Goal: Task Accomplishment & Management: Manage account settings

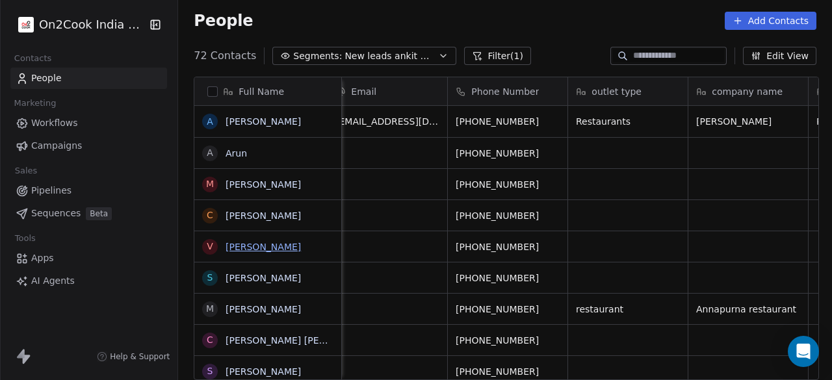
scroll to position [0, 14]
click at [138, 131] on link "Workflows" at bounding box center [88, 122] width 157 height 21
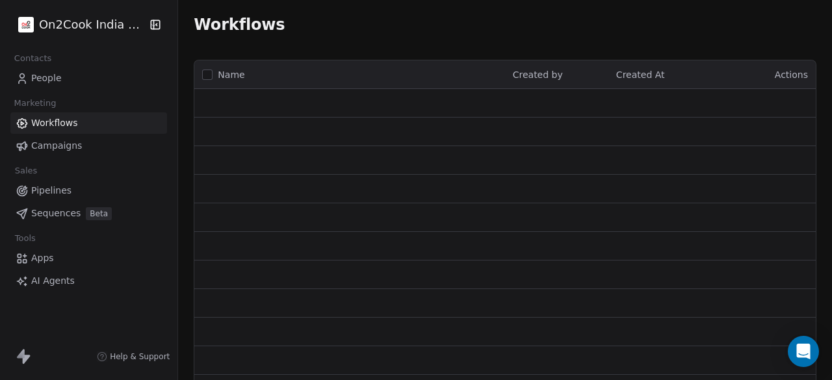
click at [581, 37] on div "Workflows" at bounding box center [505, 24] width 654 height 49
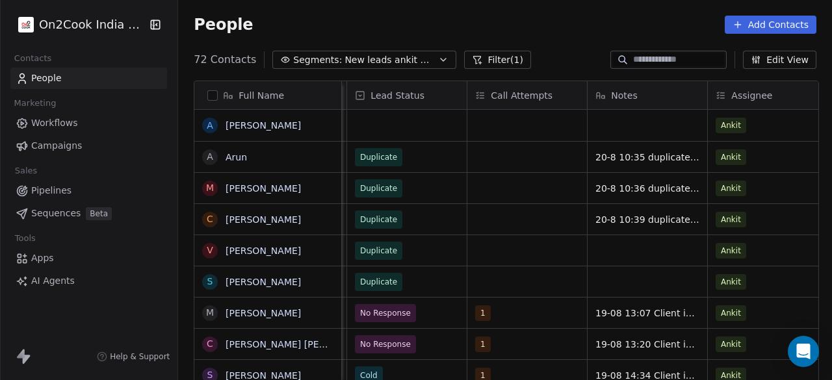
scroll to position [0, 1012]
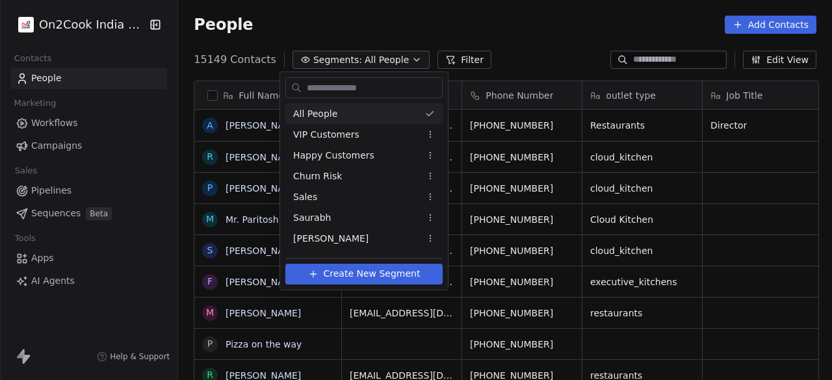
scroll to position [324, 646]
click at [338, 88] on input "text" at bounding box center [373, 88] width 138 height 19
type input "*"
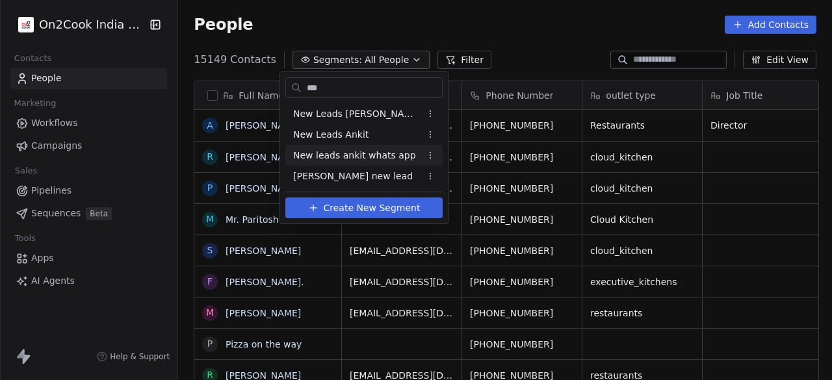
type input "***"
click at [344, 154] on span "New leads ankit whats app" at bounding box center [354, 156] width 123 height 14
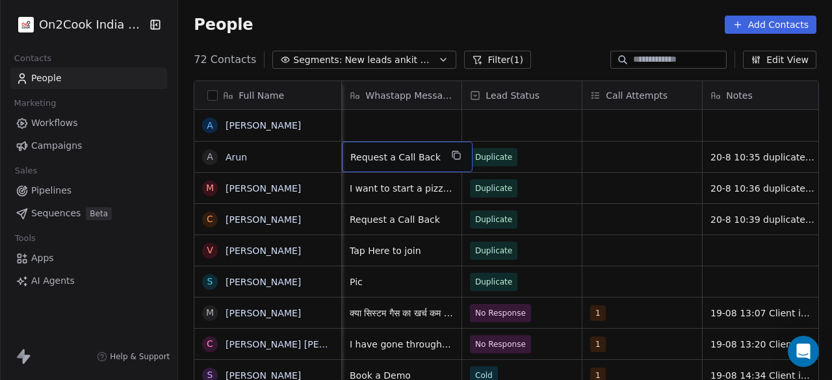
scroll to position [0, 721]
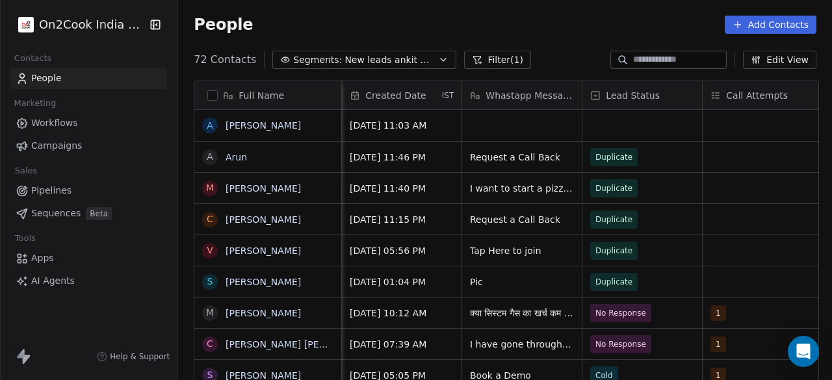
click at [633, 94] on span "Lead Status" at bounding box center [633, 95] width 54 height 13
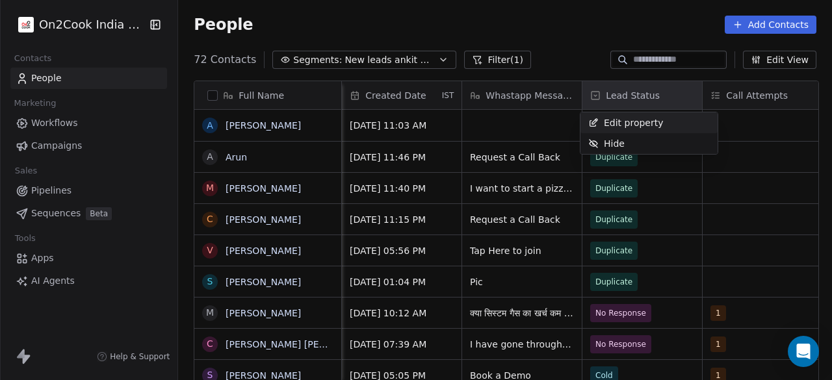
click at [526, 31] on html "On2Cook India Pvt. Ltd. Contacts People Marketing Workflows Campaigns Sales Pip…" at bounding box center [416, 190] width 832 height 380
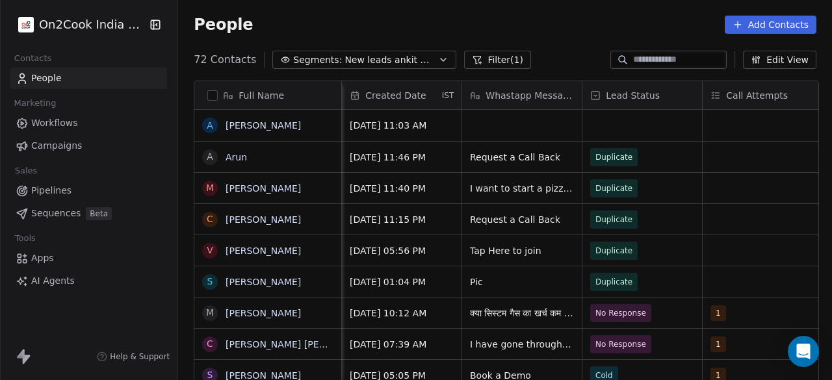
click at [499, 57] on button "Filter (1)" at bounding box center [497, 60] width 67 height 18
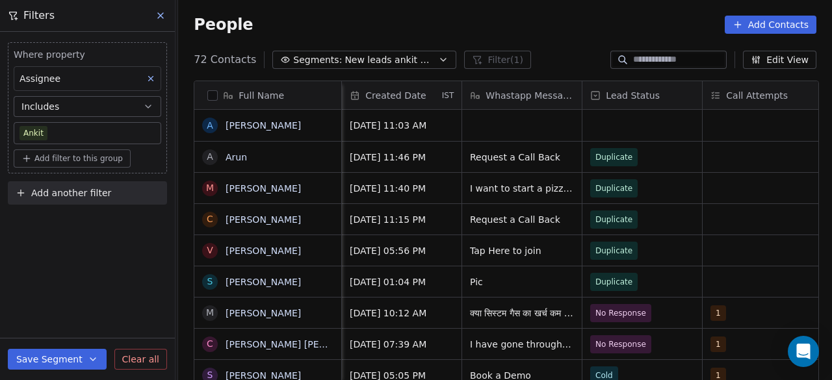
click at [79, 158] on span "Add filter to this group" at bounding box center [78, 158] width 88 height 10
click at [75, 154] on html "On2Cook India Pvt. Ltd. Contacts People Marketing Workflows Campaigns Sales Pip…" at bounding box center [416, 190] width 832 height 380
click at [64, 191] on span "Add another filter" at bounding box center [71, 194] width 80 height 14
click at [64, 222] on span "Contact properties" at bounding box center [63, 223] width 84 height 14
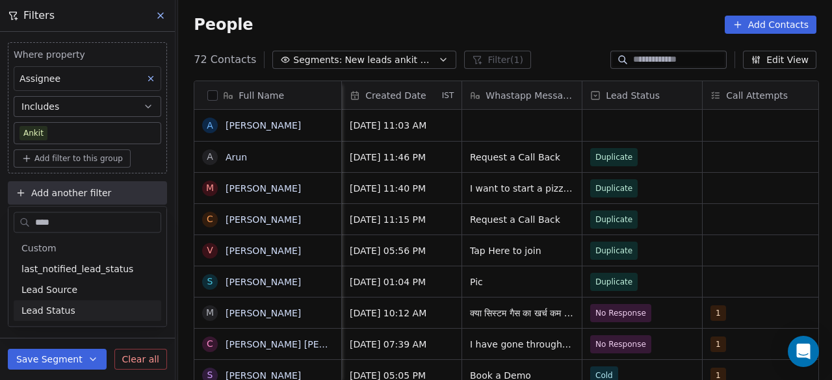
type input "****"
click at [53, 307] on span "Lead Status" at bounding box center [48, 310] width 54 height 13
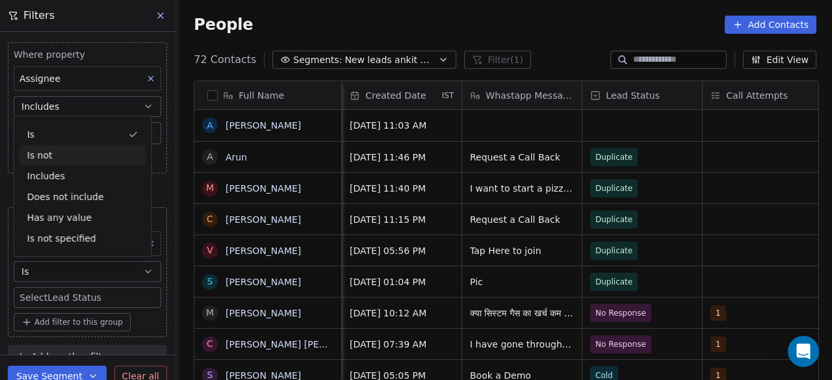
click at [62, 155] on div "Is not" at bounding box center [82, 155] width 127 height 21
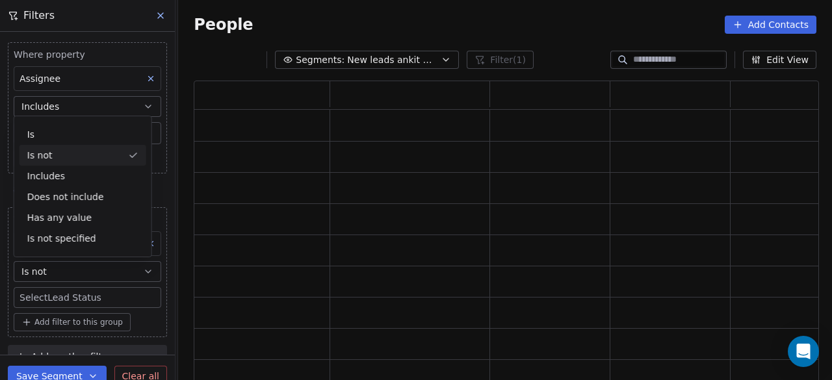
scroll to position [293, 615]
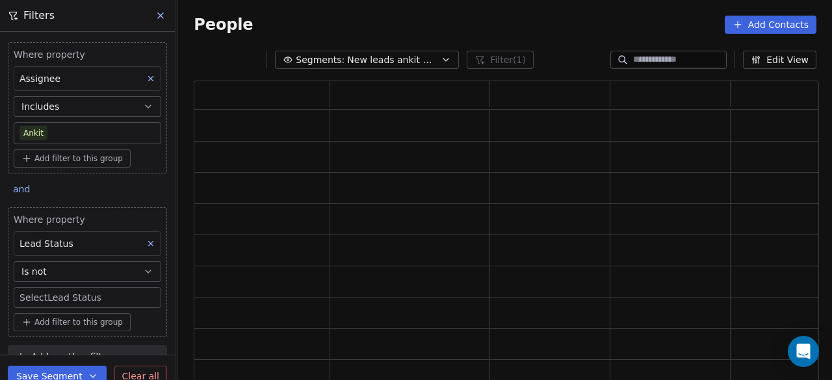
click at [69, 299] on body "On2Cook India Pvt. Ltd. Contacts People Marketing Workflows Campaigns Sales Pip…" at bounding box center [416, 190] width 832 height 380
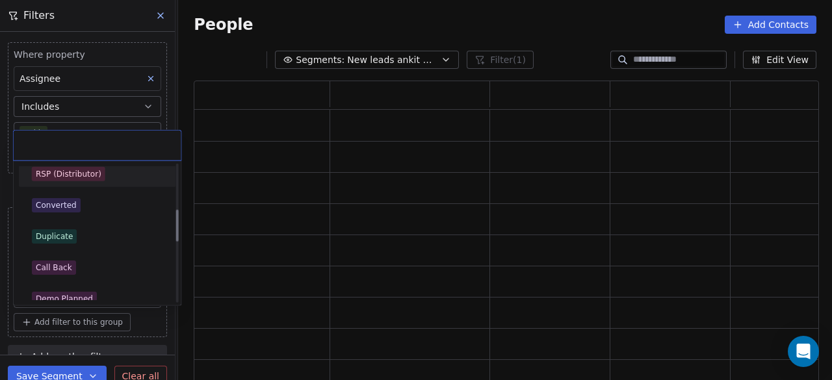
scroll to position [195, 0]
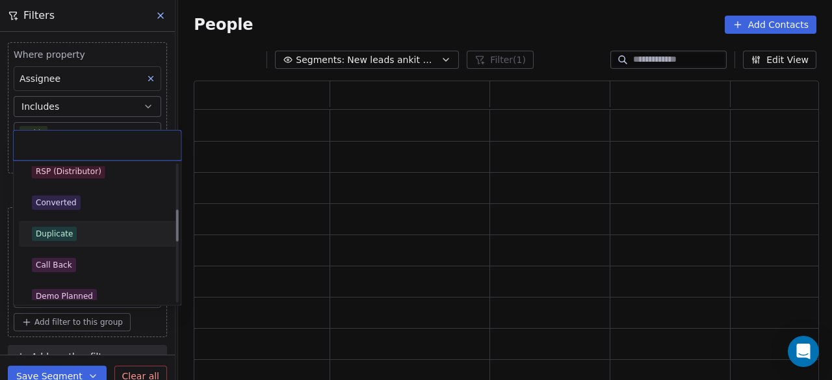
click at [71, 235] on span "Duplicate" at bounding box center [54, 234] width 45 height 14
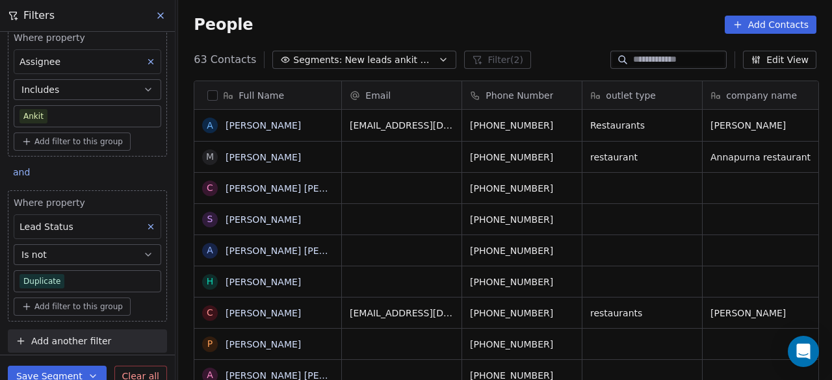
scroll to position [324, 646]
click at [54, 373] on button "Save Segment" at bounding box center [57, 376] width 99 height 21
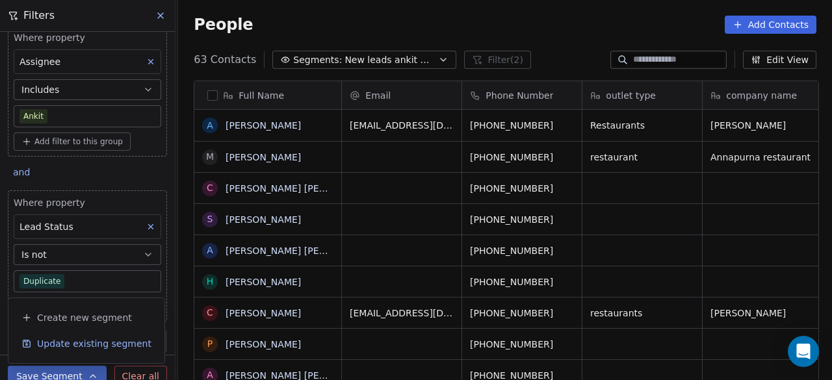
click at [62, 341] on span "Update existing segment" at bounding box center [94, 343] width 114 height 13
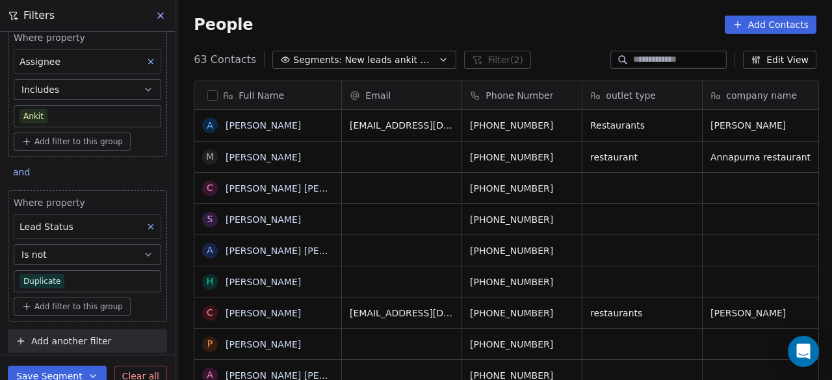
scroll to position [6, 0]
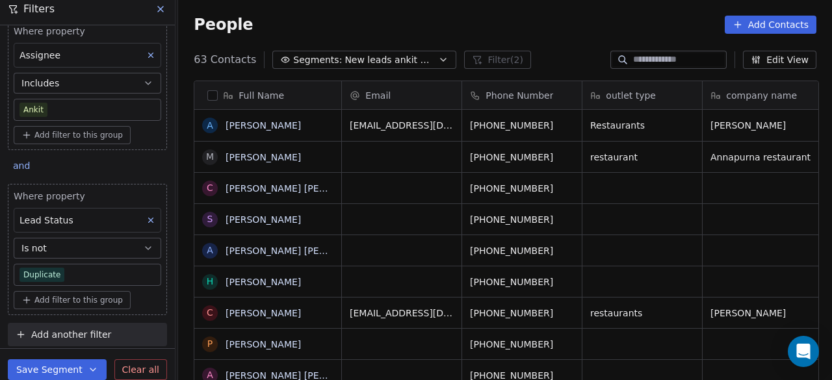
click at [555, 25] on div "People Add Contacts" at bounding box center [505, 25] width 623 height 18
click at [46, 371] on button "Save Segment" at bounding box center [57, 369] width 99 height 21
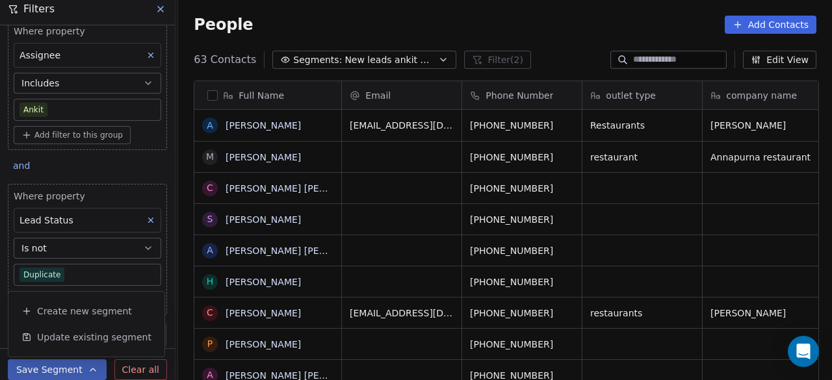
click at [555, 44] on div "People Add Contacts" at bounding box center [505, 24] width 654 height 49
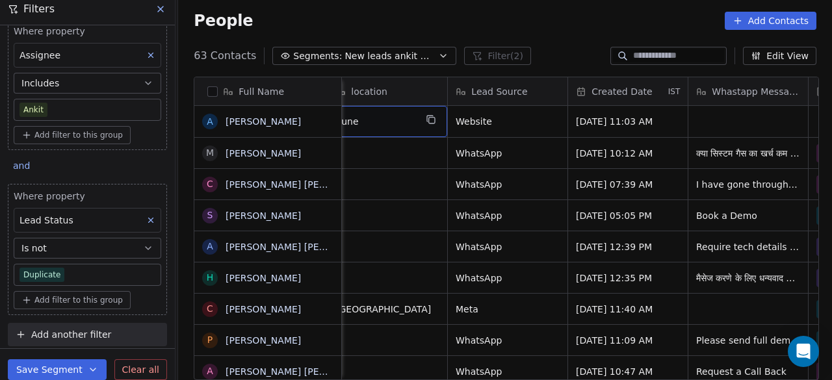
scroll to position [0, 481]
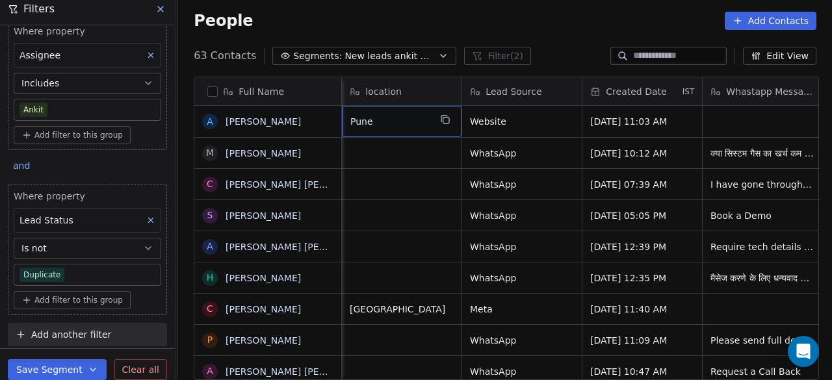
click at [418, 123] on span "Pune" at bounding box center [389, 121] width 79 height 13
click at [392, 119] on textarea "****" at bounding box center [399, 126] width 118 height 40
type textarea "*"
type textarea "******"
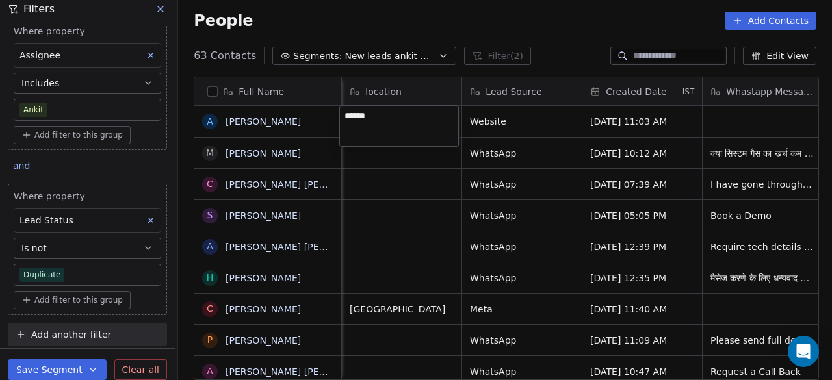
click at [413, 157] on html "On2Cook India Pvt. Ltd. Contacts People Marketing Workflows Campaigns Sales Pip…" at bounding box center [416, 190] width 832 height 380
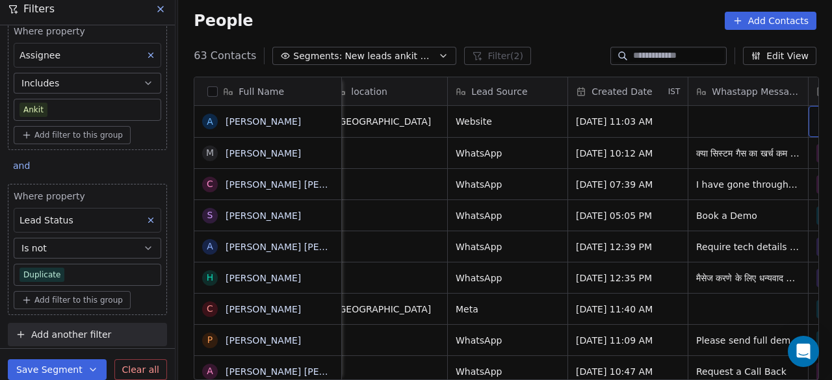
scroll to position [0, 616]
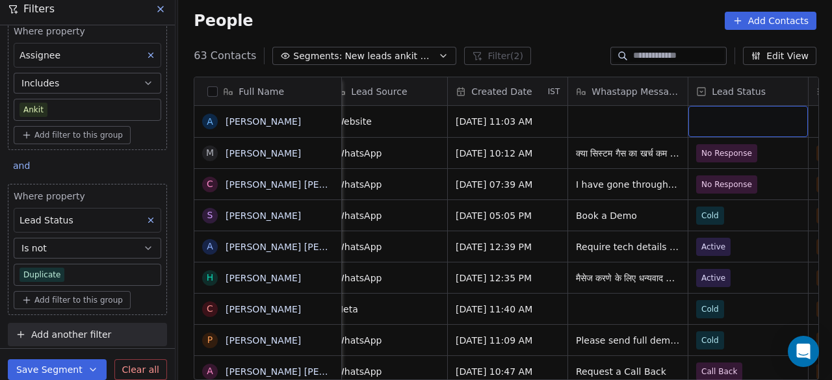
click at [716, 116] on div "grid" at bounding box center [748, 121] width 120 height 31
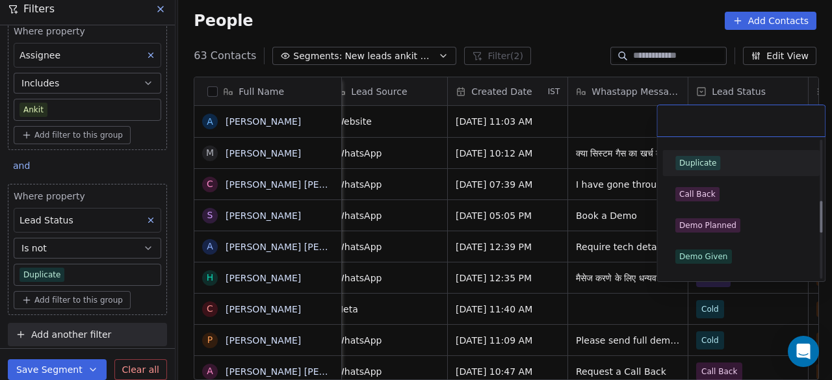
scroll to position [260, 0]
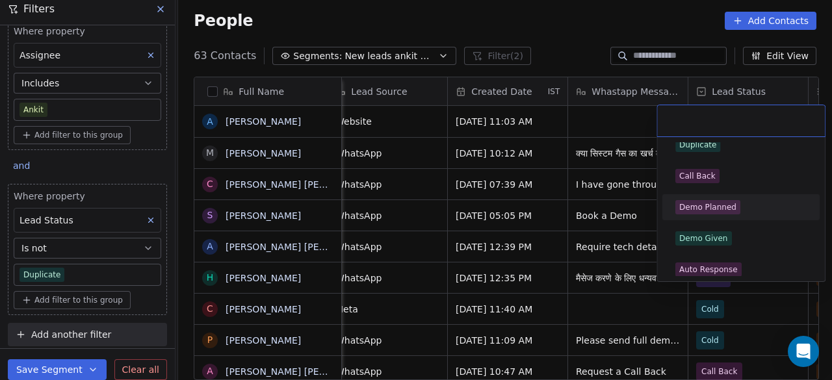
click at [736, 207] on span "Demo Planned" at bounding box center [707, 207] width 65 height 14
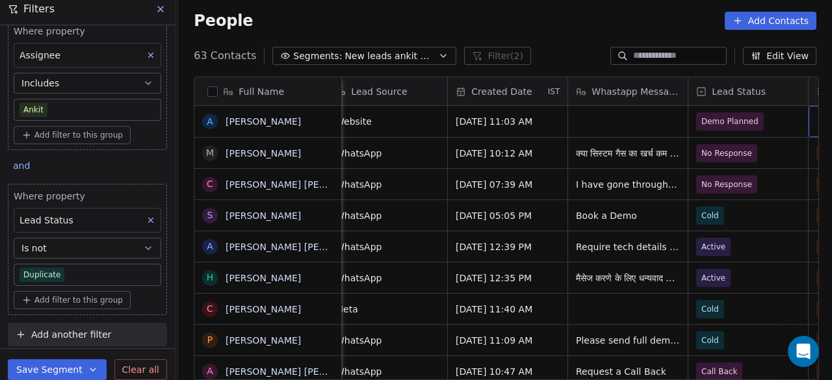
scroll to position [0, 736]
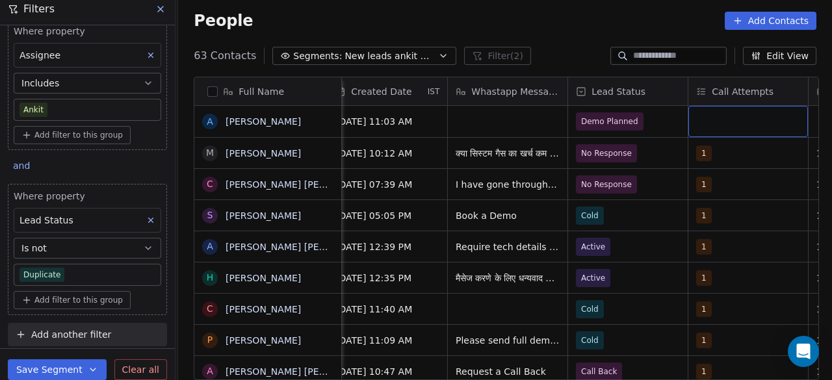
click at [711, 119] on div "grid" at bounding box center [748, 121] width 120 height 31
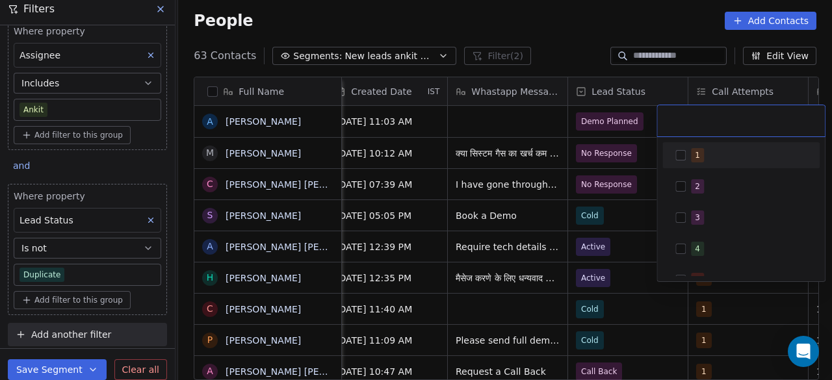
click at [680, 158] on button "Suggestions" at bounding box center [680, 155] width 10 height 10
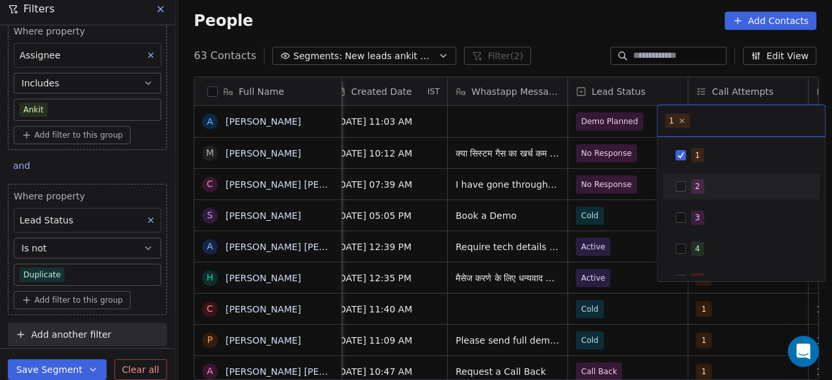
click at [645, 184] on html "On2Cook India Pvt. Ltd. Contacts People Marketing Workflows Campaigns Sales Pip…" at bounding box center [416, 190] width 832 height 380
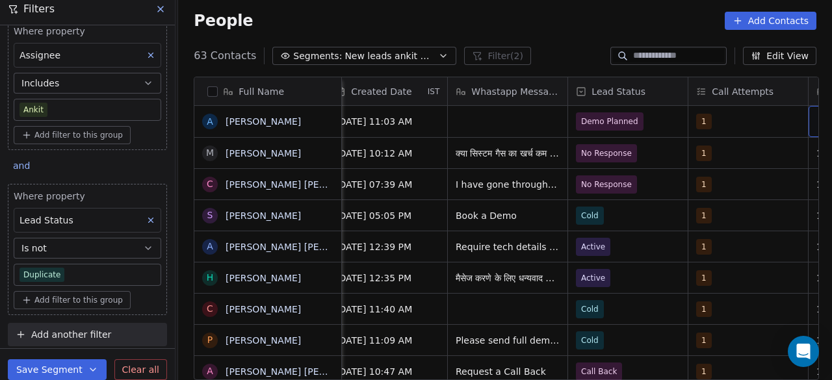
scroll to position [0, 856]
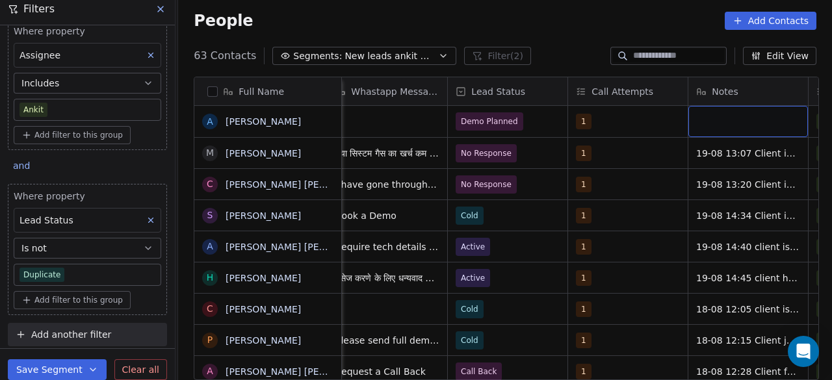
click at [729, 124] on div "grid" at bounding box center [748, 121] width 120 height 31
click at [766, 117] on textarea "**********" at bounding box center [745, 126] width 118 height 40
click at [746, 126] on textarea "**********" at bounding box center [745, 128] width 118 height 44
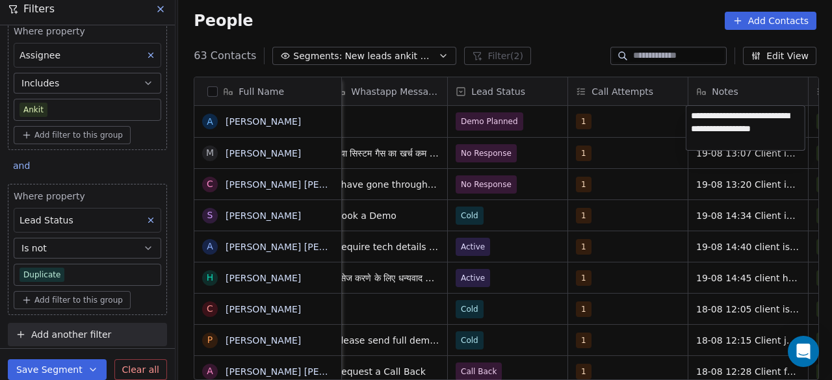
type textarea "**********"
click at [777, 142] on textarea "**********" at bounding box center [745, 128] width 118 height 44
click at [630, 121] on html "On2Cook India Pvt. Ltd. Contacts People Marketing Workflows Campaigns Sales Pip…" at bounding box center [416, 190] width 832 height 380
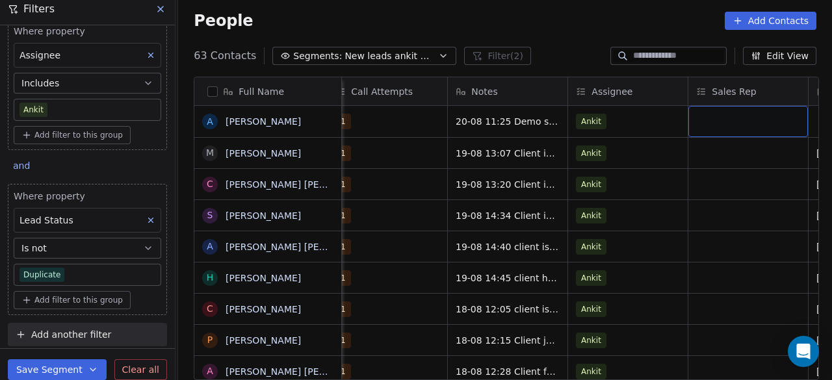
scroll to position [0, 1217]
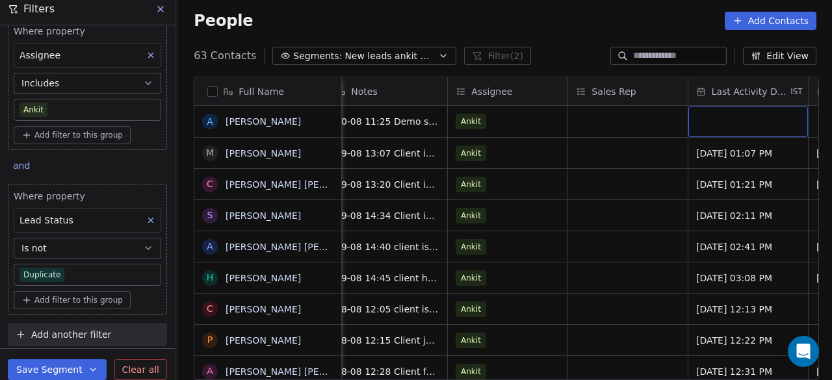
click at [733, 117] on div "grid" at bounding box center [748, 121] width 120 height 31
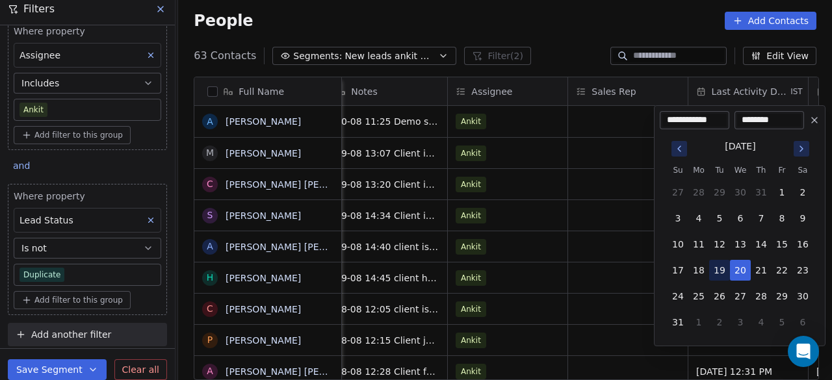
click at [716, 266] on button "19" at bounding box center [719, 270] width 21 height 21
click at [741, 265] on button "20" at bounding box center [740, 270] width 21 height 21
type input "**********"
click at [741, 265] on button "20" at bounding box center [740, 270] width 21 height 21
click at [629, 124] on html "On2Cook India Pvt. Ltd. Contacts People Marketing Workflows Campaigns Sales Pip…" at bounding box center [416, 190] width 832 height 380
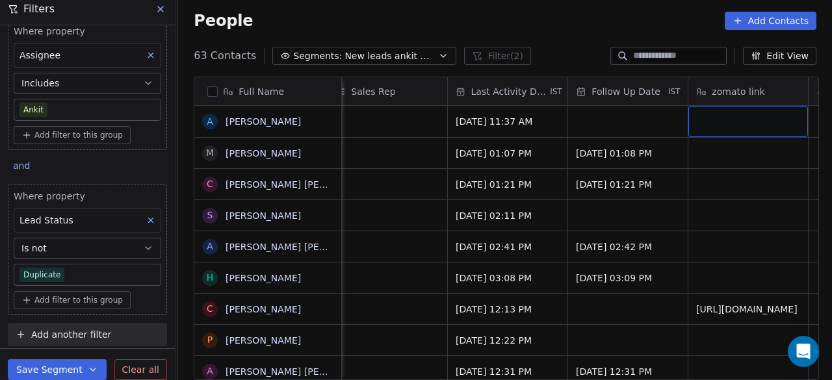
scroll to position [0, 1577]
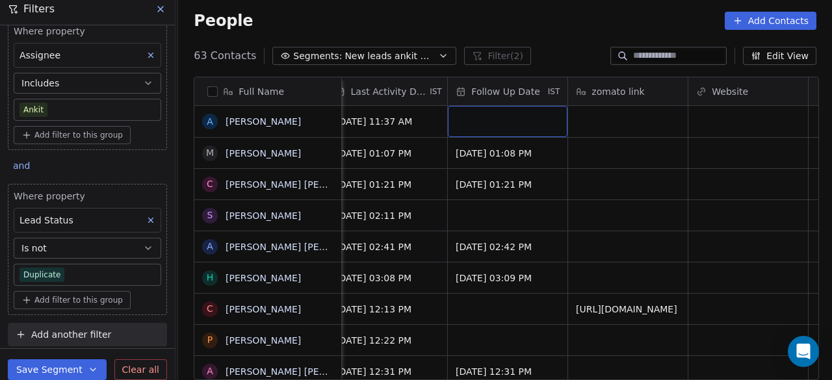
click at [466, 126] on div "grid" at bounding box center [508, 121] width 120 height 31
click at [482, 121] on div "grid" at bounding box center [508, 121] width 120 height 31
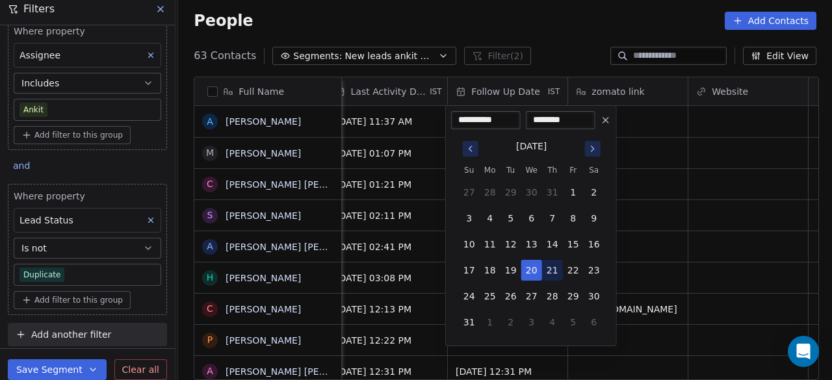
click at [551, 270] on button "21" at bounding box center [552, 270] width 21 height 21
type input "**********"
click at [541, 118] on input "********" at bounding box center [560, 120] width 64 height 13
type input "********"
click at [651, 123] on html "On2Cook India Pvt. Ltd. Contacts People Marketing Workflows Campaigns Sales Pip…" at bounding box center [416, 190] width 832 height 380
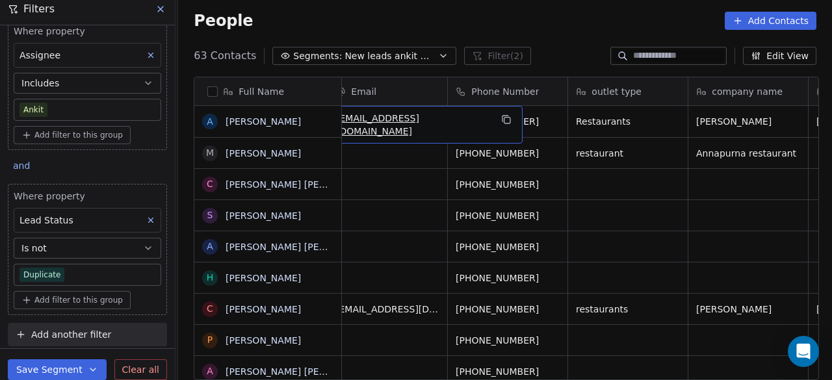
scroll to position [0, 0]
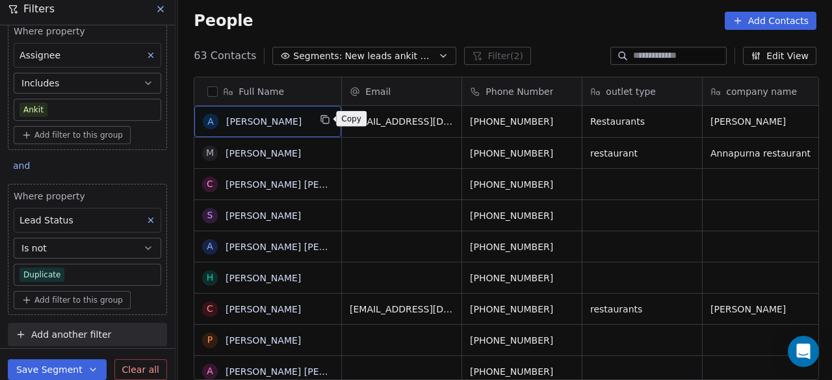
click at [322, 118] on icon "grid" at bounding box center [325, 119] width 10 height 10
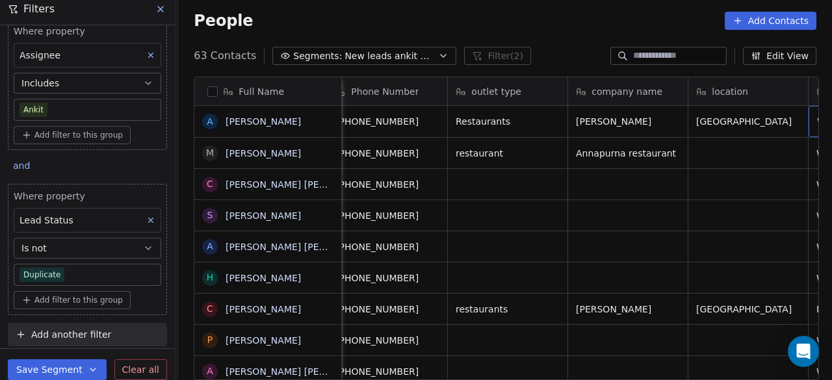
scroll to position [0, 255]
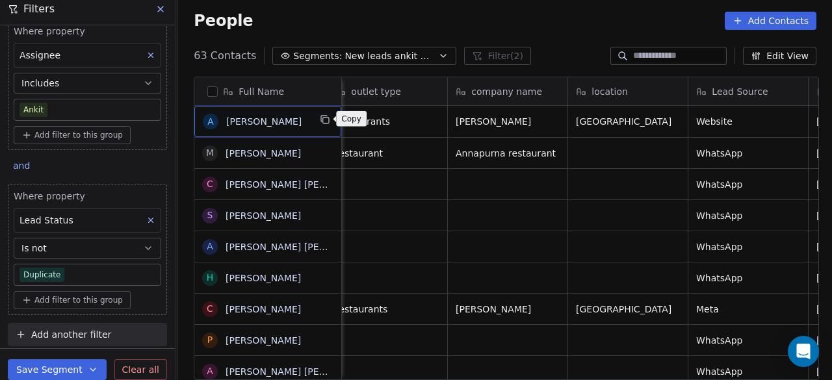
click at [325, 121] on icon "grid" at bounding box center [325, 119] width 10 height 10
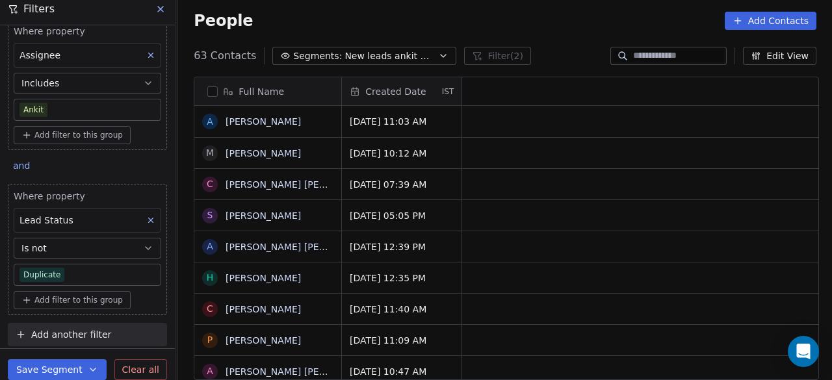
scroll to position [0, 0]
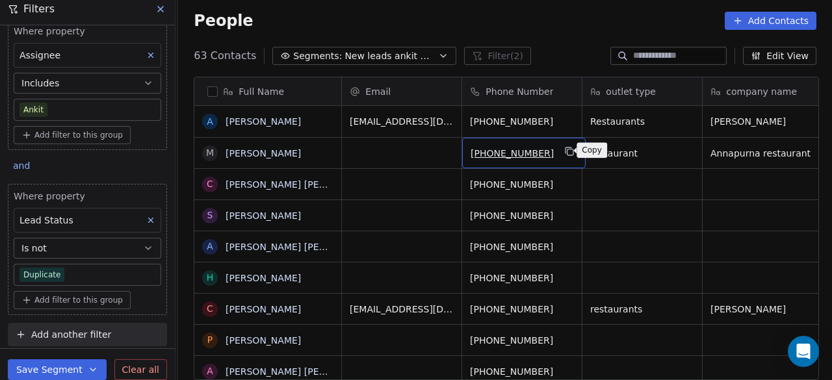
click at [567, 150] on icon "grid" at bounding box center [570, 151] width 10 height 10
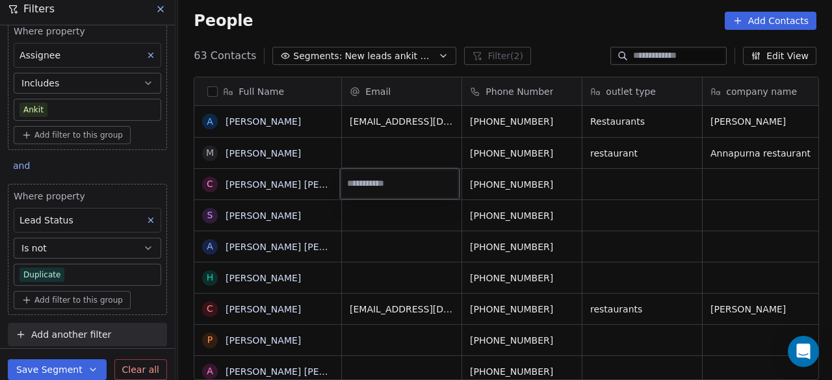
click at [579, 159] on html "On2Cook India Pvt. Ltd. Contacts People Marketing Workflows Campaigns Sales Pip…" at bounding box center [416, 190] width 832 height 380
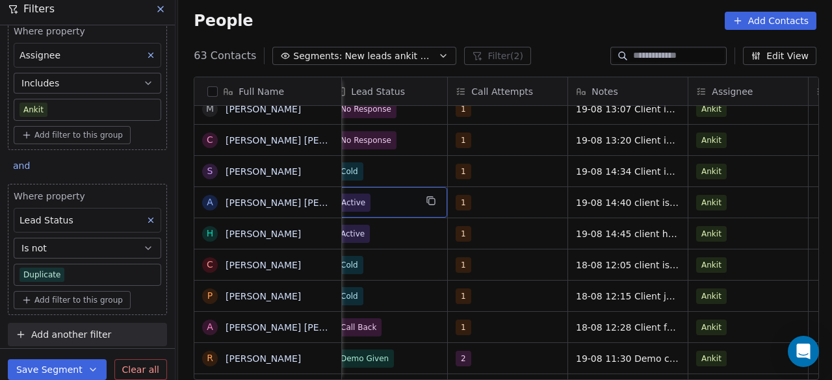
scroll to position [0, 962]
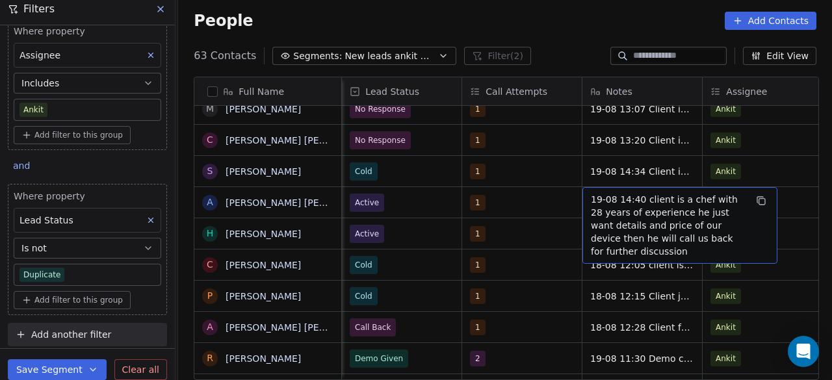
click at [591, 207] on span "19-08 14:40 client is a chef with 28 years of experience he just want details a…" at bounding box center [668, 225] width 155 height 65
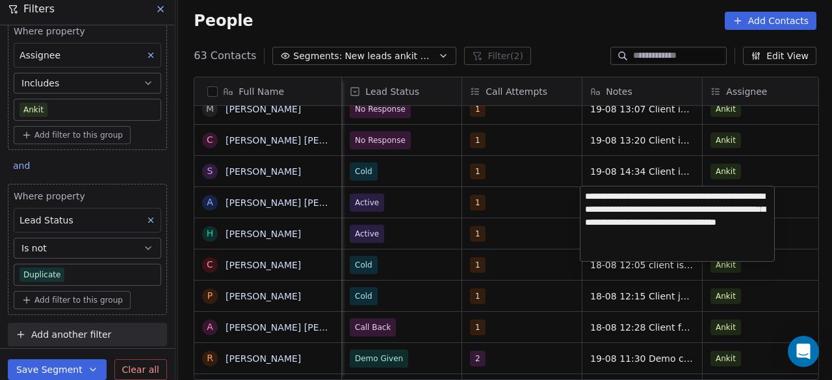
click at [587, 195] on textarea "**********" at bounding box center [677, 224] width 194 height 75
type textarea "**********"
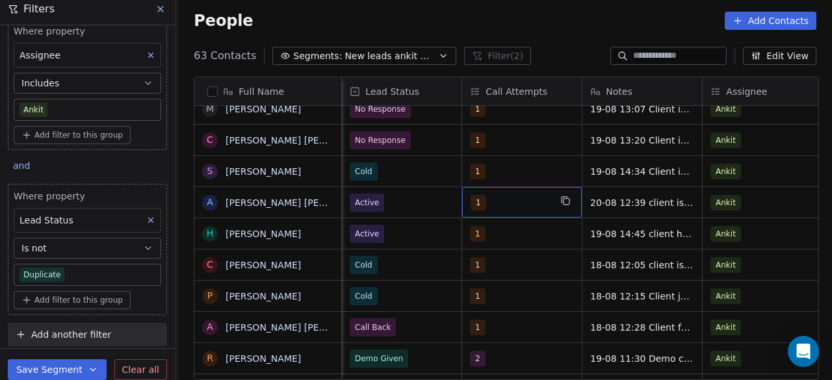
click at [478, 200] on span "1" at bounding box center [479, 203] width 16 height 16
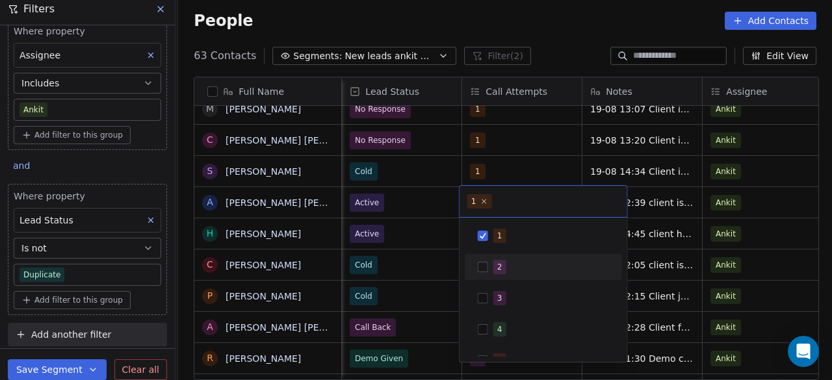
click at [486, 266] on button "Suggestions" at bounding box center [483, 267] width 10 height 10
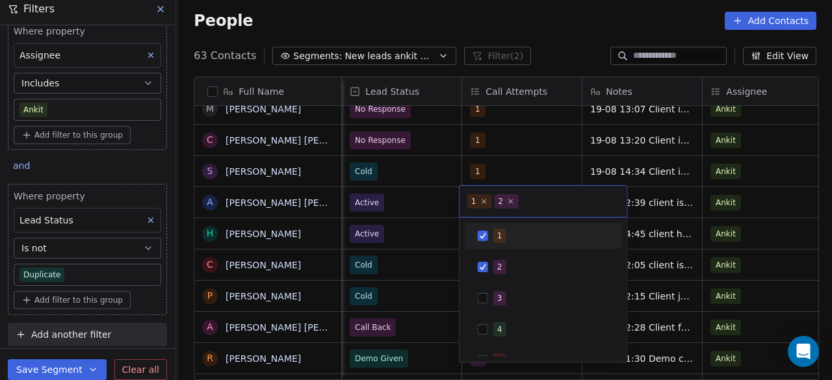
click at [486, 236] on button "Suggestions" at bounding box center [483, 236] width 10 height 10
click at [426, 190] on html "On2Cook India Pvt. Ltd. Contacts People Marketing Workflows Campaigns Sales Pip…" at bounding box center [416, 190] width 832 height 380
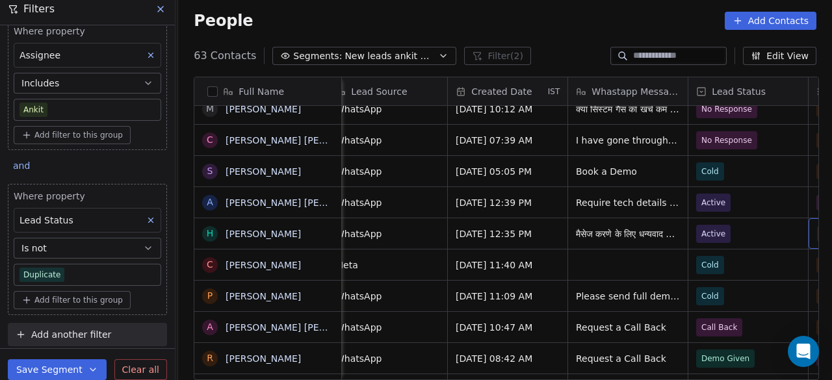
scroll to position [0, 736]
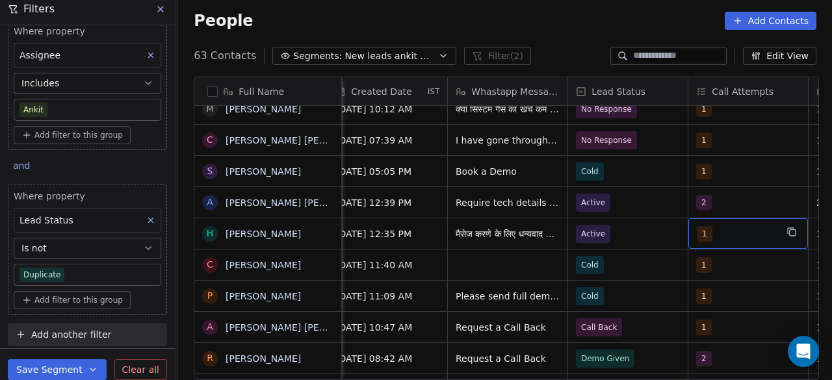
click at [703, 233] on span "1" at bounding box center [705, 234] width 16 height 16
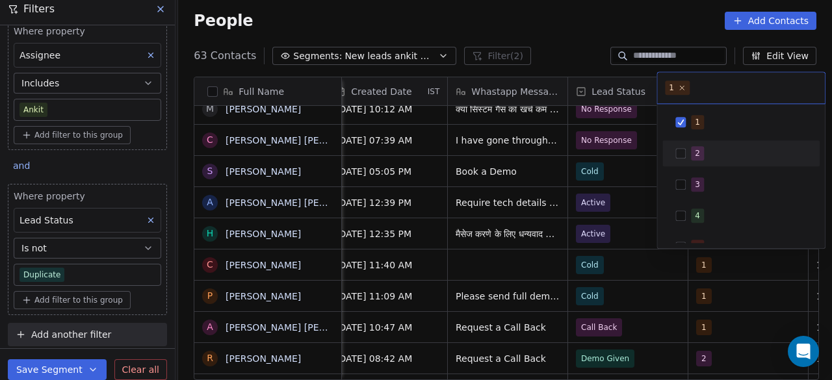
click at [682, 153] on button "Suggestions" at bounding box center [680, 153] width 10 height 10
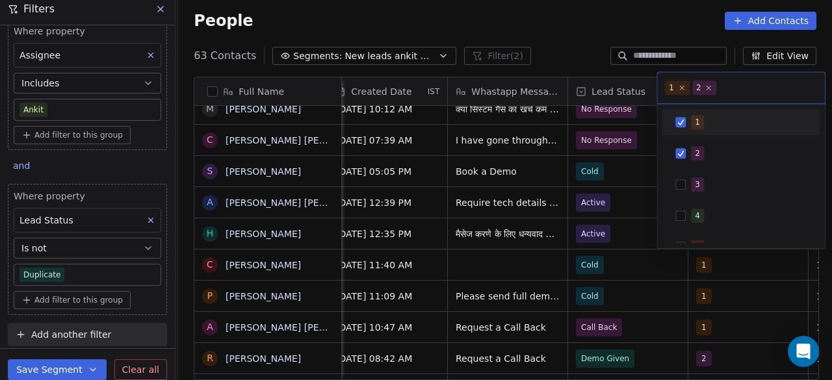
click at [680, 116] on div "1" at bounding box center [741, 122] width 147 height 21
click at [668, 263] on html "On2Cook India Pvt. Ltd. Contacts People Marketing Workflows Campaigns Sales Pip…" at bounding box center [416, 190] width 832 height 380
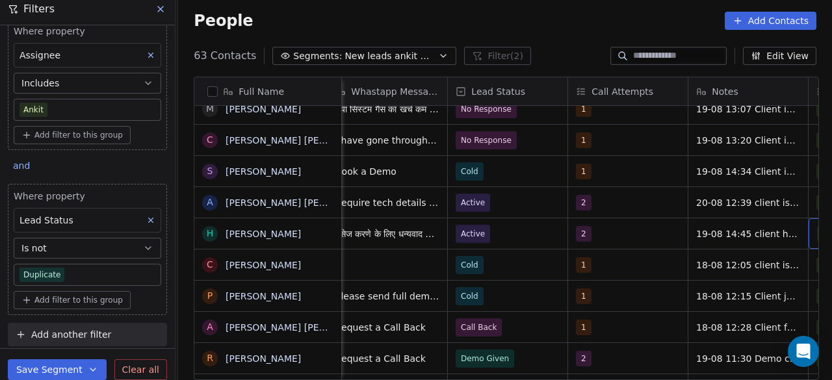
scroll to position [0, 976]
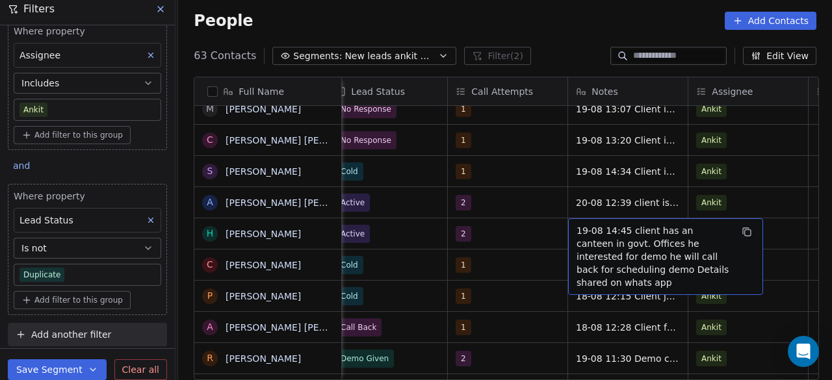
click at [577, 229] on span "19-08 14:45 client has an canteen in govt. Offices he interested for demo he wi…" at bounding box center [654, 256] width 155 height 65
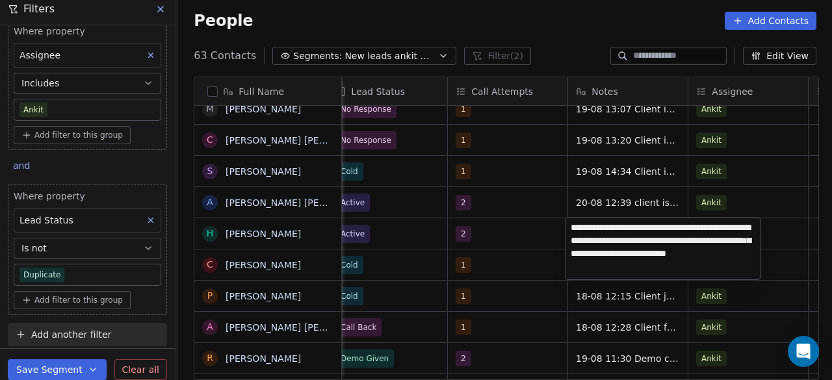
click at [574, 224] on textarea "**********" at bounding box center [663, 249] width 194 height 62
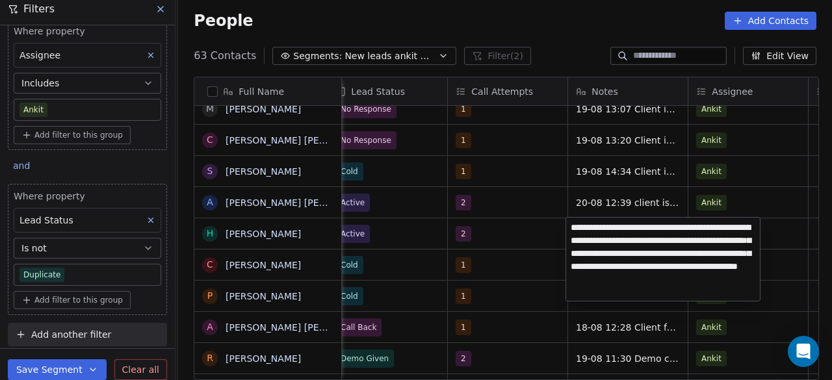
click at [691, 222] on textarea "**********" at bounding box center [663, 259] width 194 height 83
click at [712, 240] on textarea "**********" at bounding box center [663, 259] width 194 height 83
type textarea "**********"
click at [536, 236] on html "On2Cook India Pvt. Ltd. Contacts People Marketing Workflows Campaigns Sales Pip…" at bounding box center [416, 190] width 832 height 380
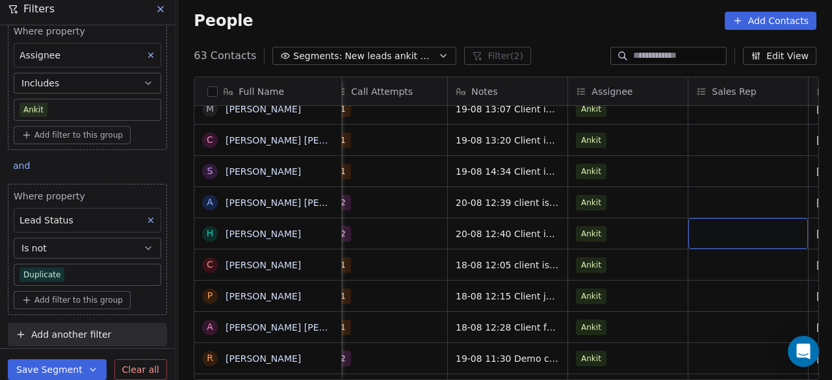
scroll to position [0, 1217]
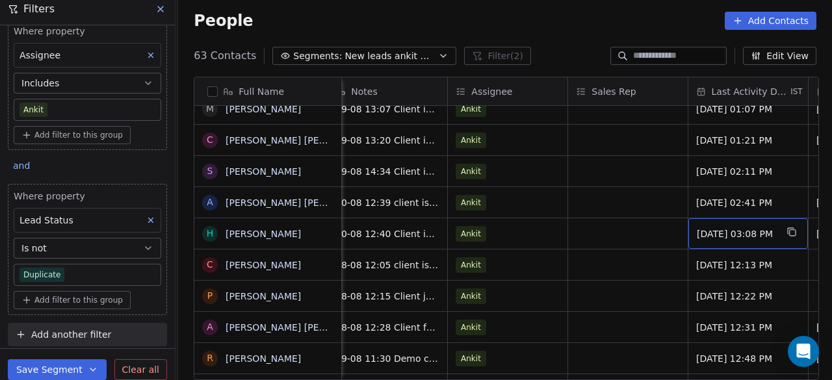
click at [730, 237] on span "[DATE] 03:08 PM" at bounding box center [736, 233] width 79 height 13
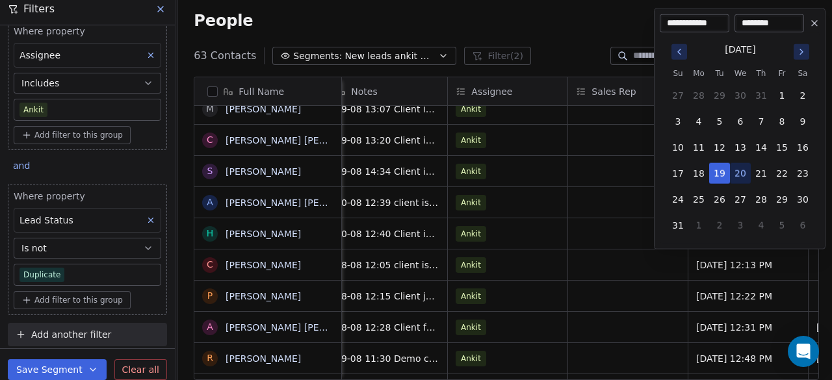
click at [740, 170] on button "20" at bounding box center [740, 173] width 21 height 21
type input "**********"
click at [638, 265] on html "On2Cook India Pvt. Ltd. Contacts People Marketing Workflows Campaigns Sales Pip…" at bounding box center [416, 190] width 832 height 380
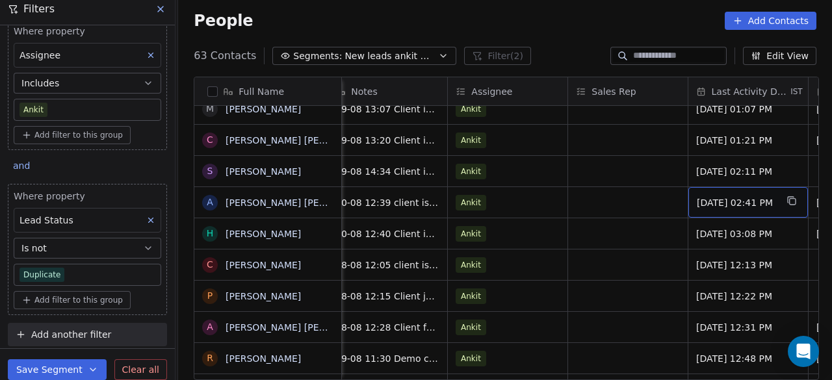
click at [727, 202] on span "[DATE] 02:41 PM" at bounding box center [736, 202] width 79 height 13
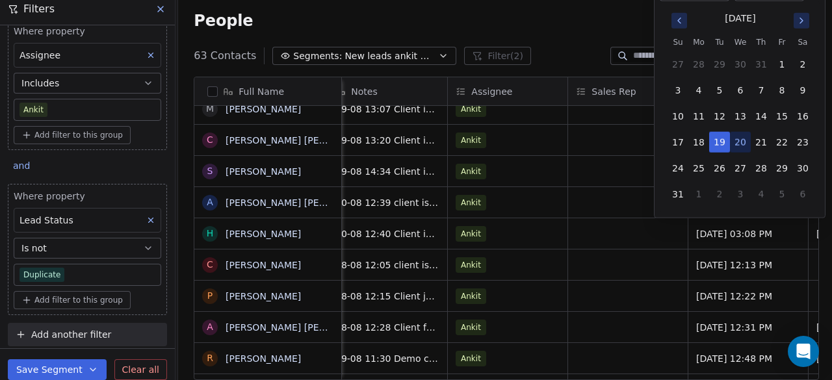
click at [736, 139] on button "20" at bounding box center [740, 142] width 21 height 21
type input "**********"
click at [662, 233] on html "On2Cook India Pvt. Ltd. Contacts People Marketing Workflows Campaigns Sales Pip…" at bounding box center [416, 190] width 832 height 380
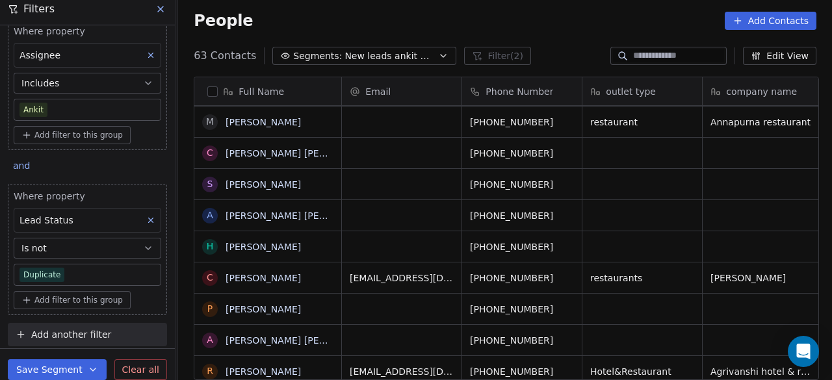
scroll to position [0, 0]
